Goal: Book appointment/travel/reservation

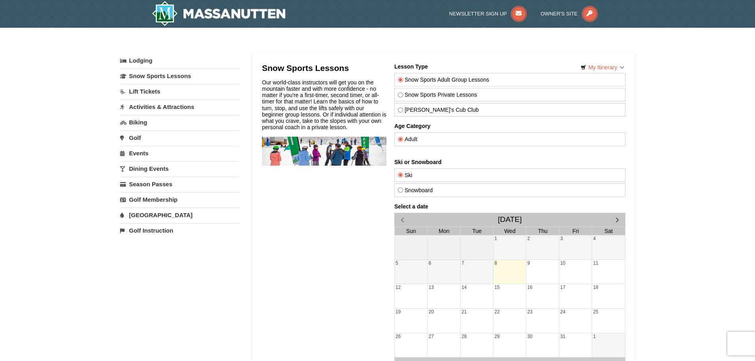
click at [407, 193] on div "Snowboard" at bounding box center [509, 189] width 231 height 13
click at [403, 189] on label "Snowboard" at bounding box center [509, 190] width 224 height 6
click at [403, 189] on input "Snowboard" at bounding box center [399, 189] width 5 height 5
radio input "true"
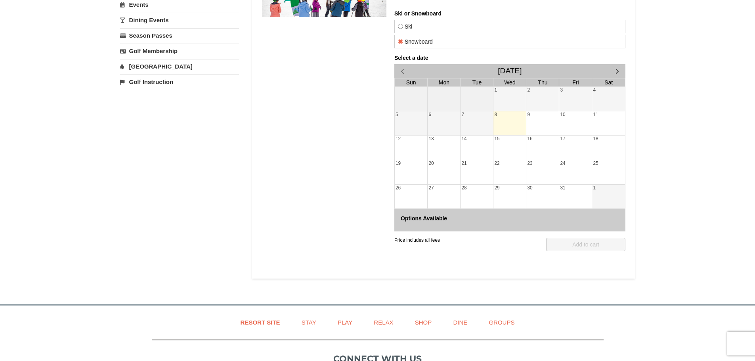
scroll to position [124, 0]
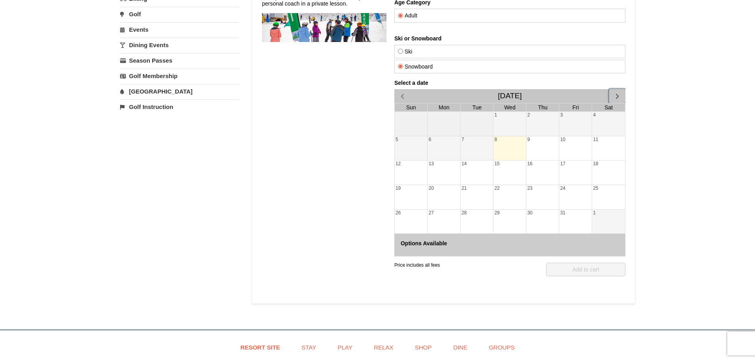
click at [615, 93] on span "button" at bounding box center [617, 96] width 8 height 8
click at [615, 93] on div "Select a date [DATE] Sun Mon Tue Wed Thu Fri Sat 1 2 3 4 5 6 7 8 9 10 11 12 13 …" at bounding box center [509, 168] width 231 height 177
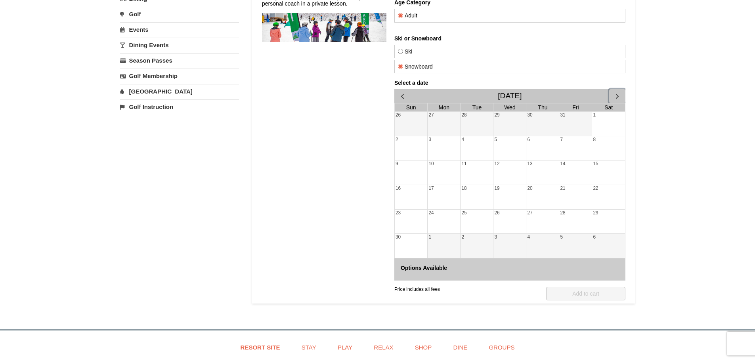
click at [615, 93] on span "button" at bounding box center [617, 96] width 8 height 8
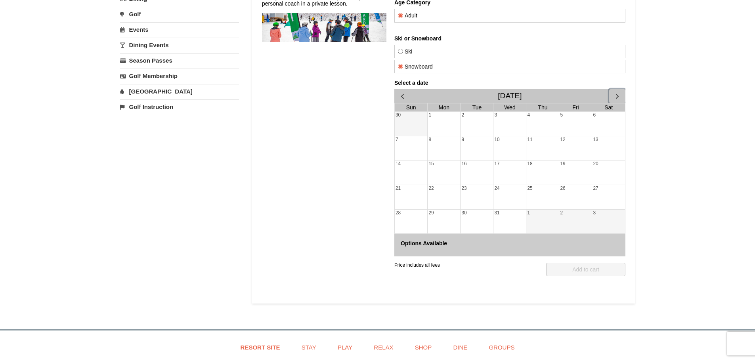
click at [615, 93] on span "button" at bounding box center [617, 96] width 8 height 8
click at [615, 93] on div "Select a date [DATE] Sun Mon Tue Wed Thu Fri Sat 30 1 2 3 4 5 6 7 8 9 10 11 12 …" at bounding box center [509, 168] width 231 height 177
click at [615, 93] on span "button" at bounding box center [617, 96] width 8 height 8
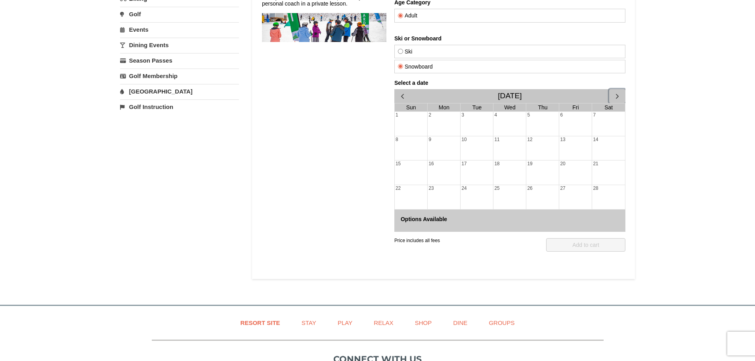
scroll to position [0, 0]
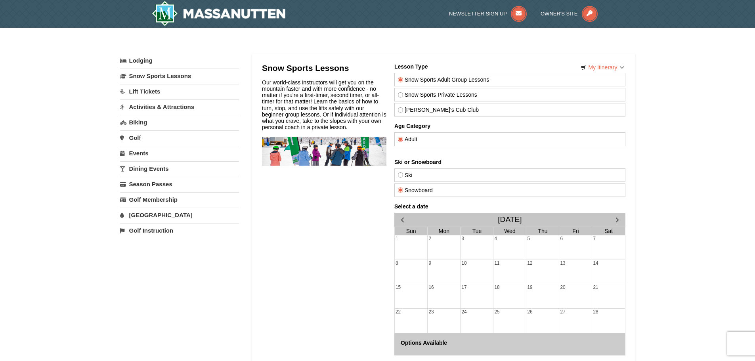
click at [412, 96] on label "Snow Sports Private Lessons" at bounding box center [509, 95] width 224 height 6
click at [403, 96] on input "Snow Sports Private Lessons" at bounding box center [399, 94] width 5 height 5
radio input "true"
click at [148, 56] on link "Lodging" at bounding box center [179, 60] width 119 height 14
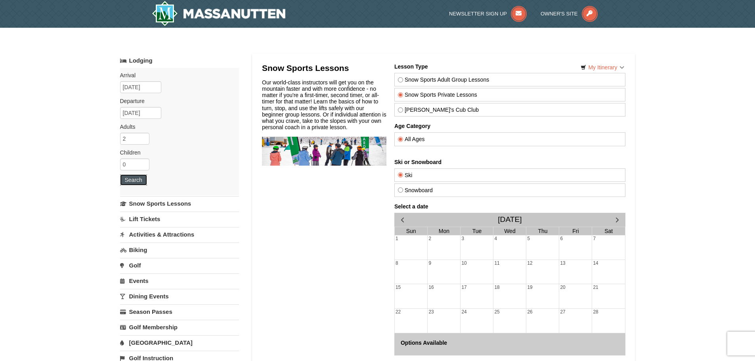
click at [142, 178] on button "Search" at bounding box center [133, 179] width 27 height 11
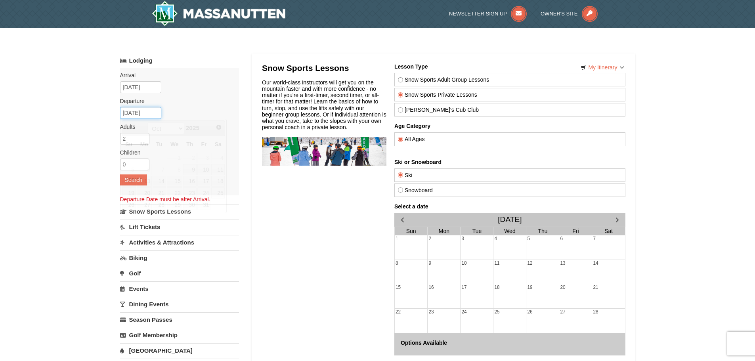
click at [149, 107] on input "[DATE]" at bounding box center [140, 113] width 41 height 12
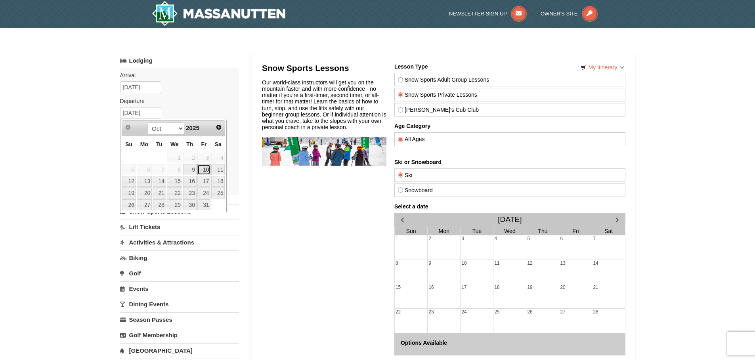
click at [201, 165] on link "10" at bounding box center [203, 169] width 13 height 11
type input "[DATE]"
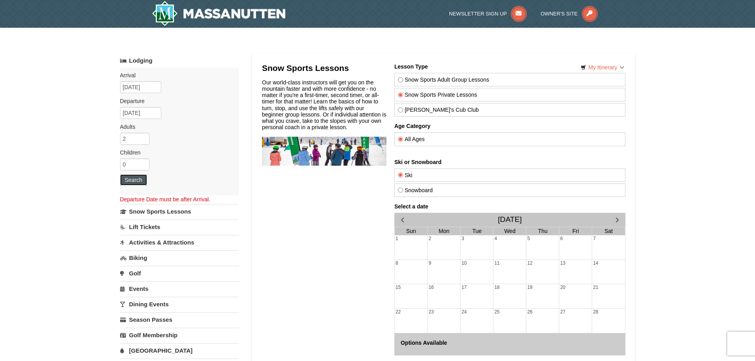
click at [134, 179] on button "Search" at bounding box center [133, 179] width 27 height 11
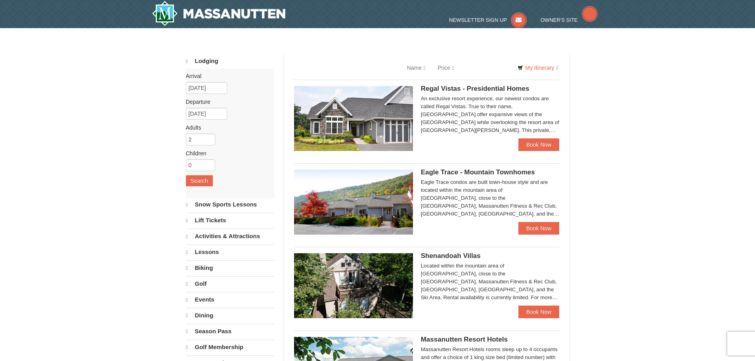
select select "10"
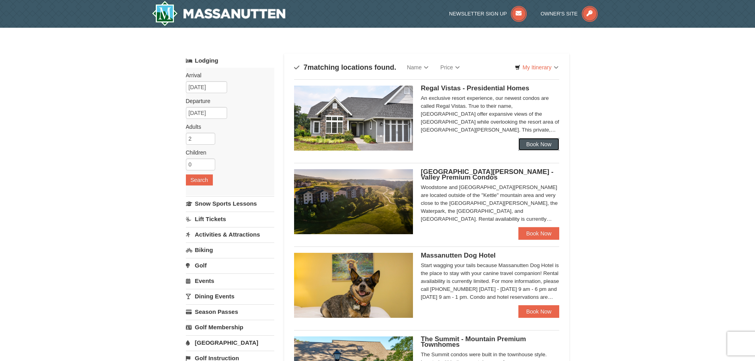
click at [545, 140] on link "Book Now" at bounding box center [538, 144] width 41 height 13
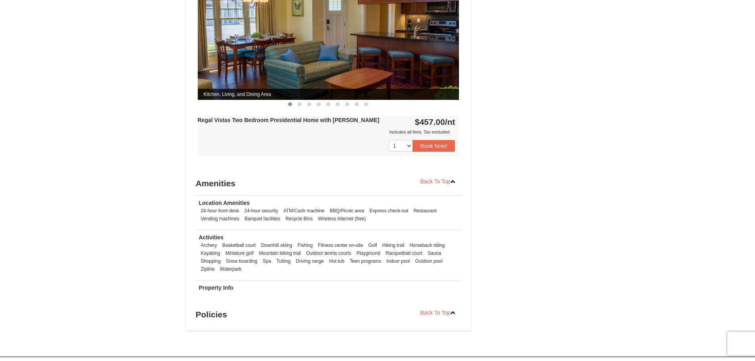
scroll to position [396, 0]
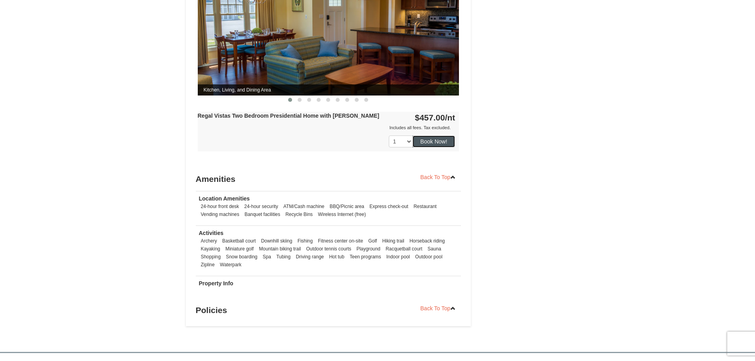
click at [426, 136] on button "Book Now!" at bounding box center [434, 142] width 43 height 12
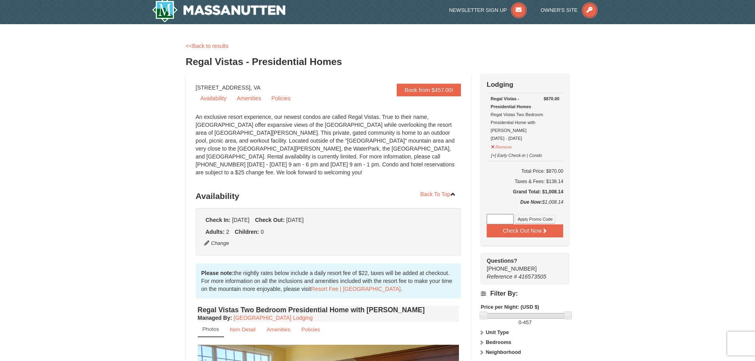
scroll to position [0, 0]
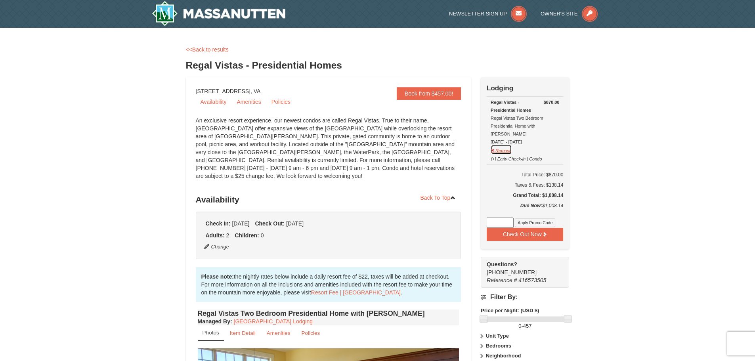
click at [499, 145] on button "Remove" at bounding box center [501, 150] width 21 height 10
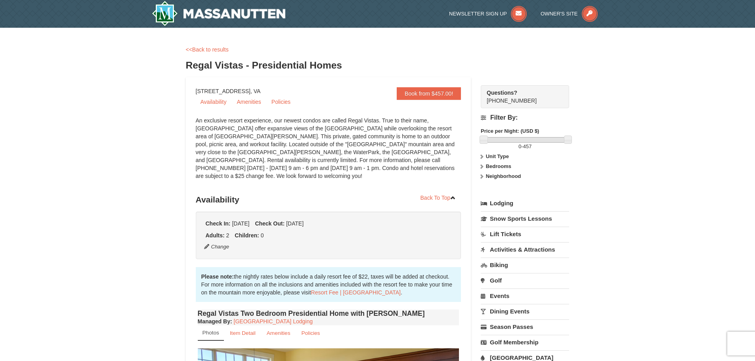
click at [483, 117] on h4 "Filter By:" at bounding box center [525, 117] width 88 height 7
